Goal: Information Seeking & Learning: Stay updated

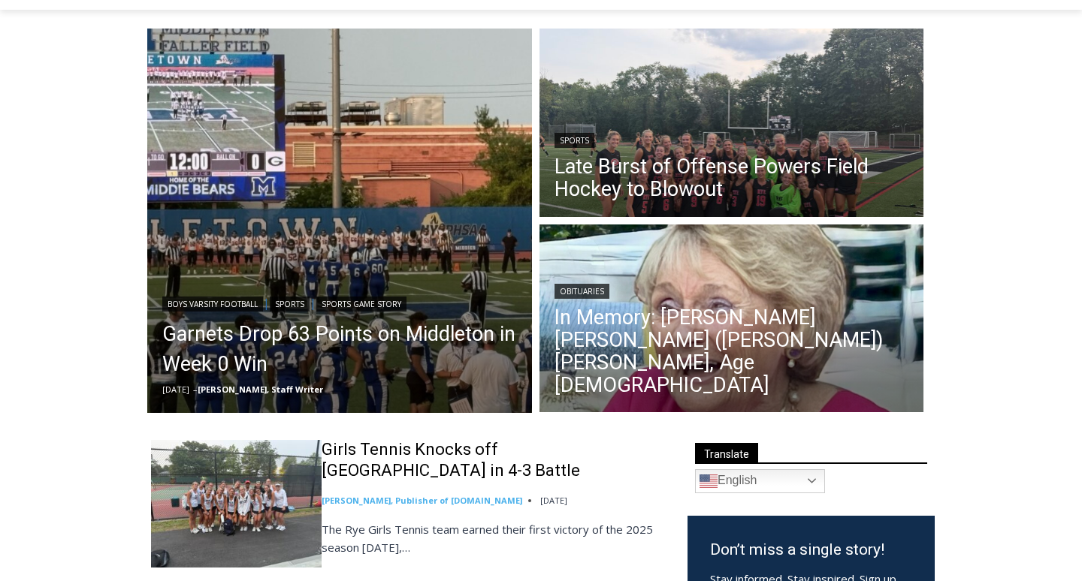
scroll to position [216, 0]
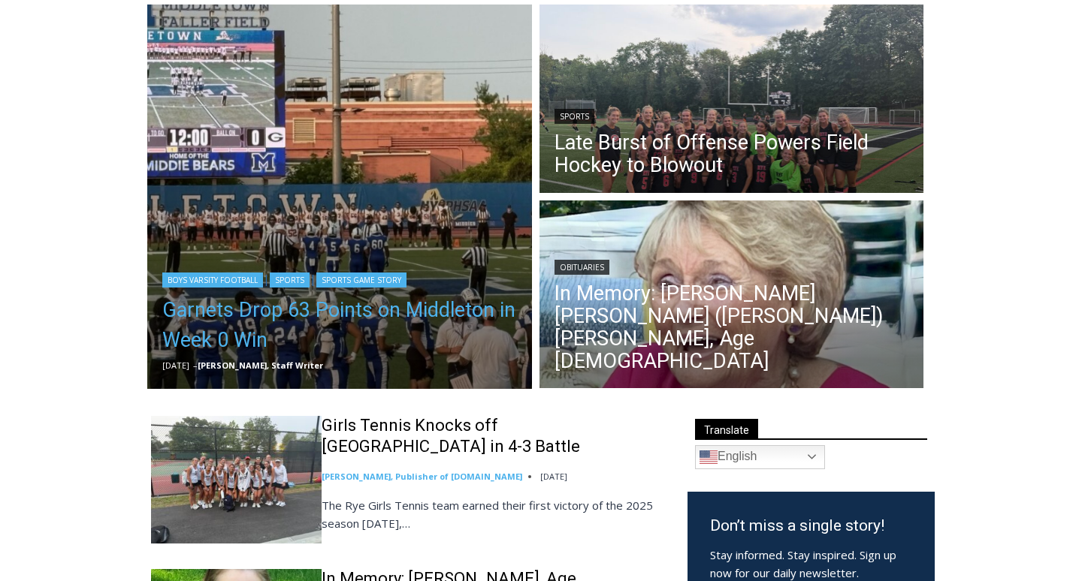
click at [336, 309] on link "Garnets Drop 63 Points on Middleton in Week 0 Win" at bounding box center [339, 325] width 355 height 60
